Goal: Find specific page/section: Find specific page/section

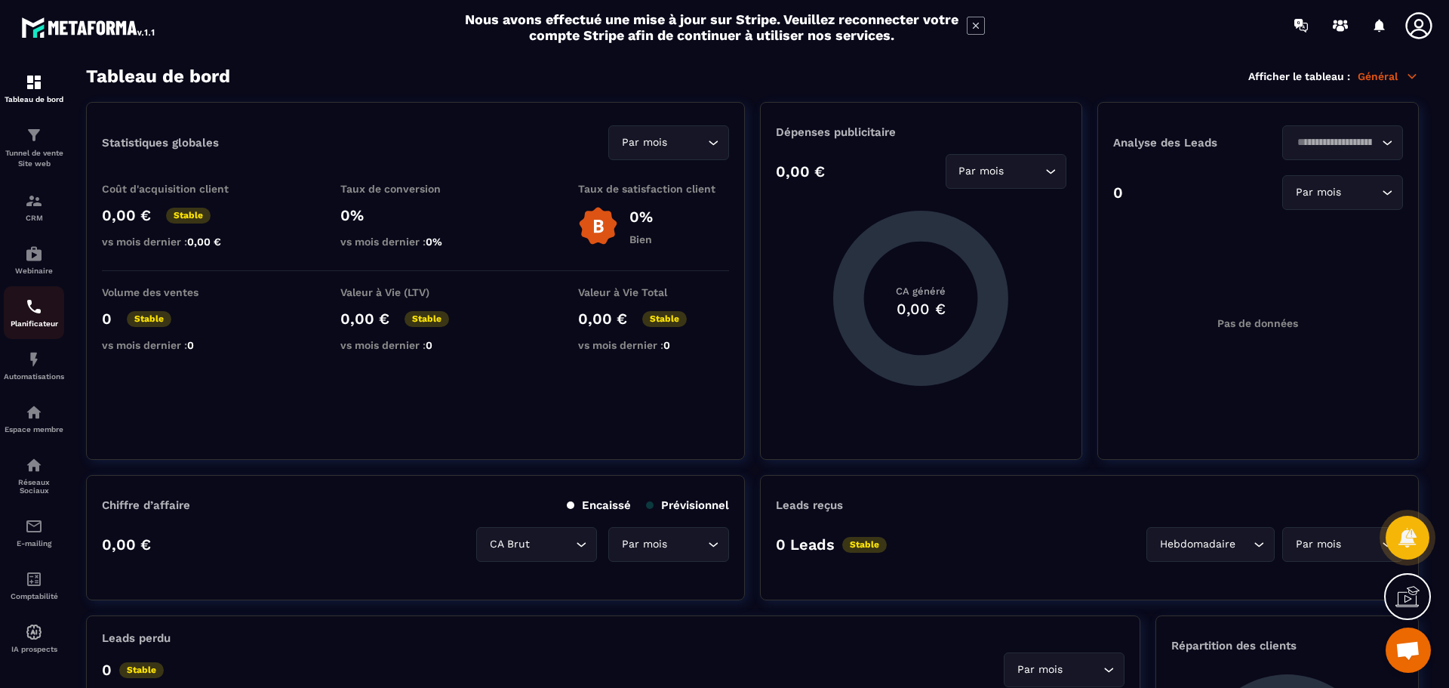
scroll to position [2, 0]
click at [26, 152] on p "Tunnel de vente Site web" at bounding box center [34, 156] width 60 height 21
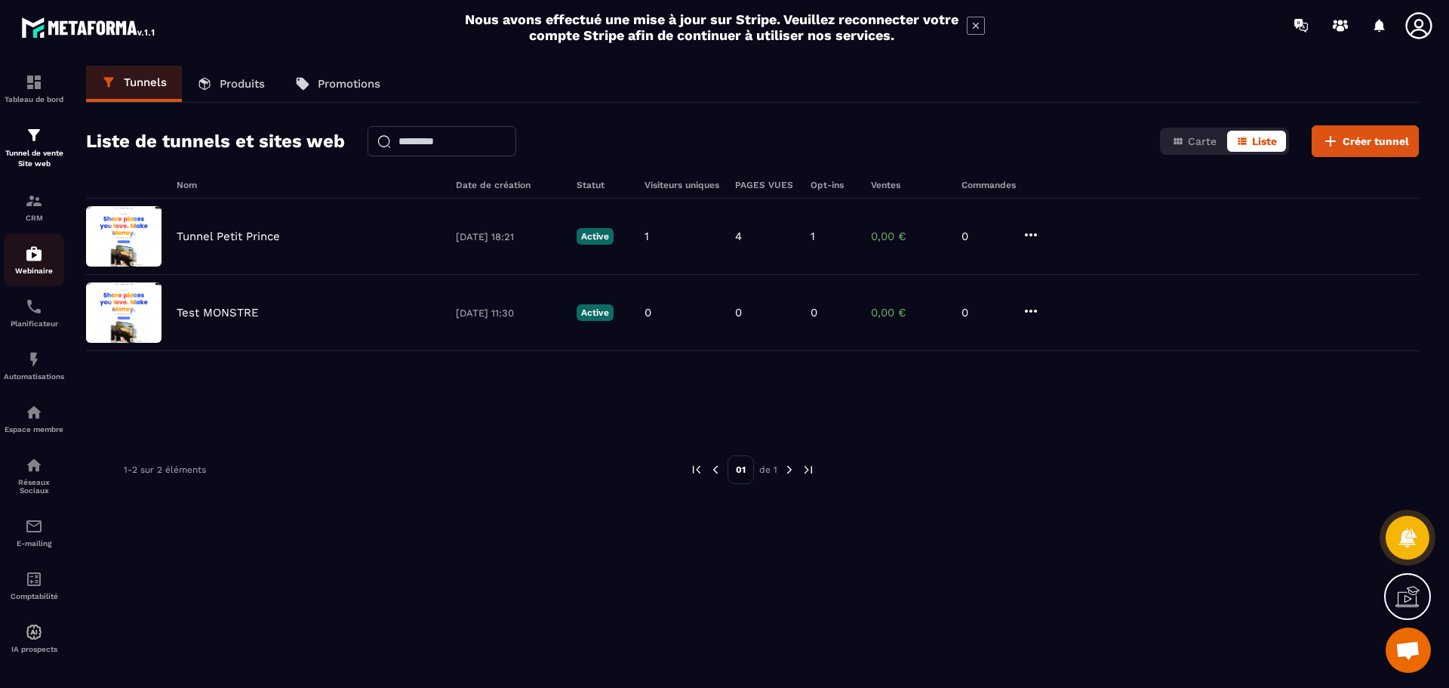
click at [30, 251] on img at bounding box center [34, 254] width 18 height 18
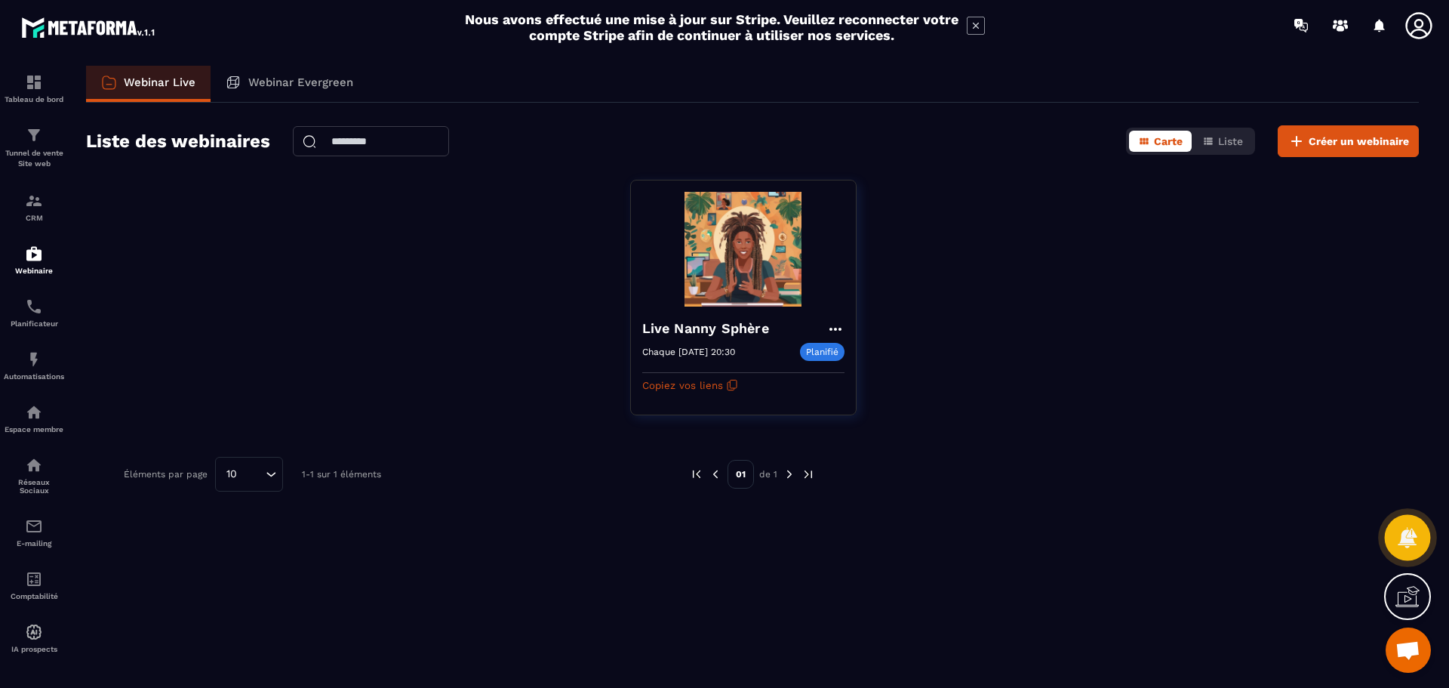
click at [1414, 542] on icon at bounding box center [1407, 537] width 19 height 20
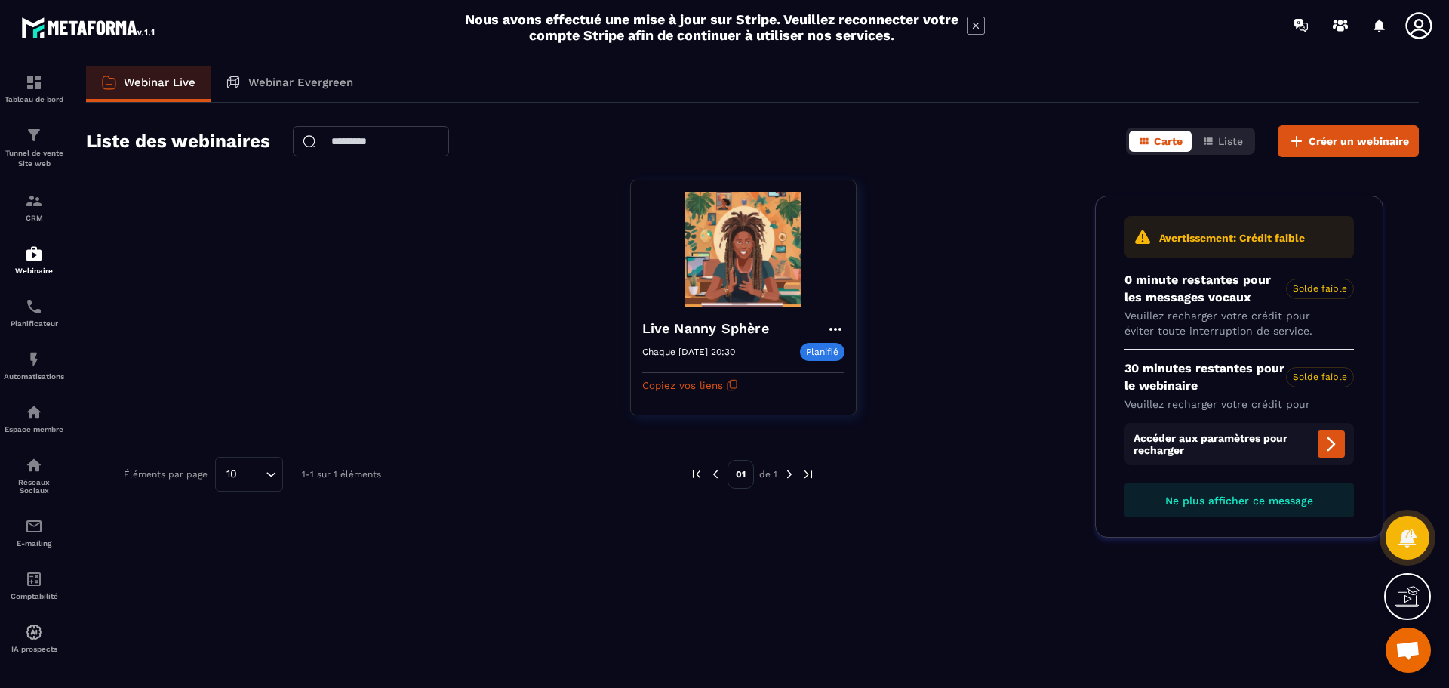
drag, startPoint x: 1206, startPoint y: 568, endPoint x: 1228, endPoint y: 581, distance: 25.8
click at [1207, 568] on div "Webinar Live Webinar Evergreen Liste des webinaires Carte Liste Créer un webina…" at bounding box center [752, 374] width 1363 height 616
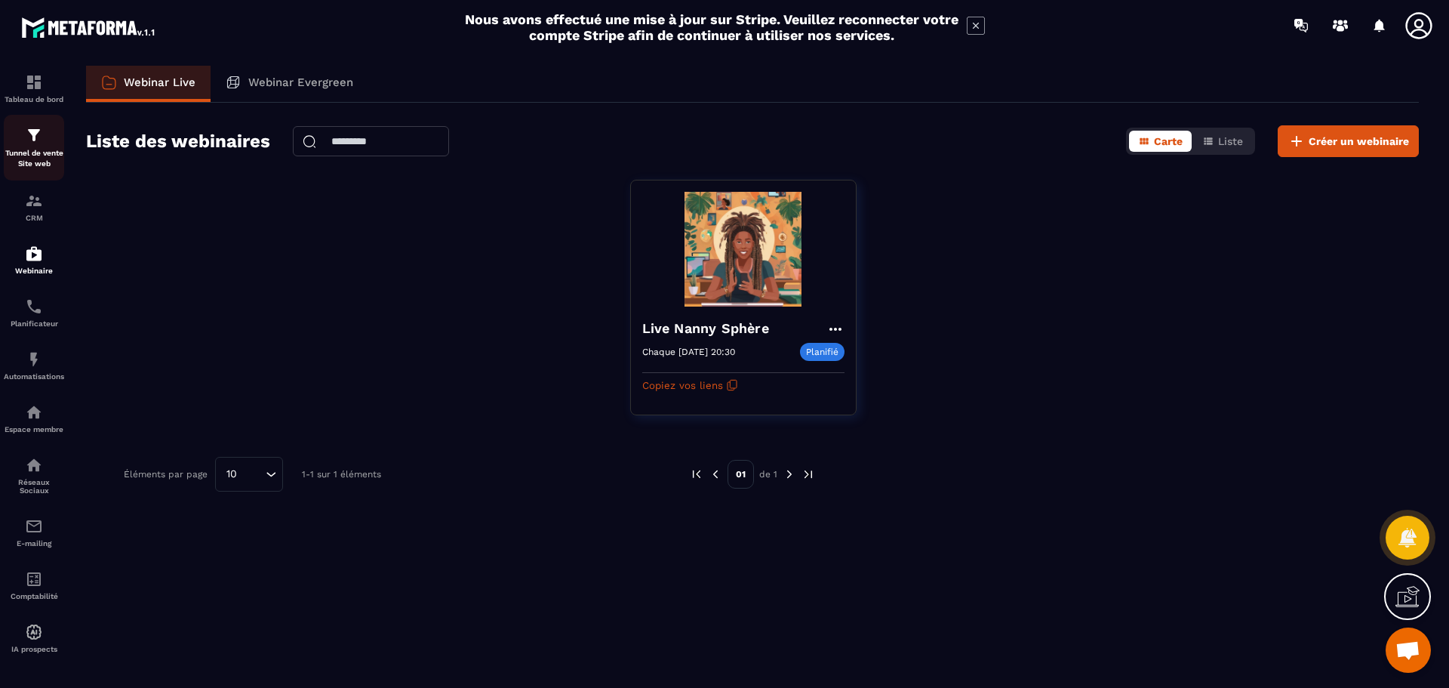
click at [14, 153] on p "Tunnel de vente Site web" at bounding box center [34, 158] width 60 height 21
